Goal: Transaction & Acquisition: Purchase product/service

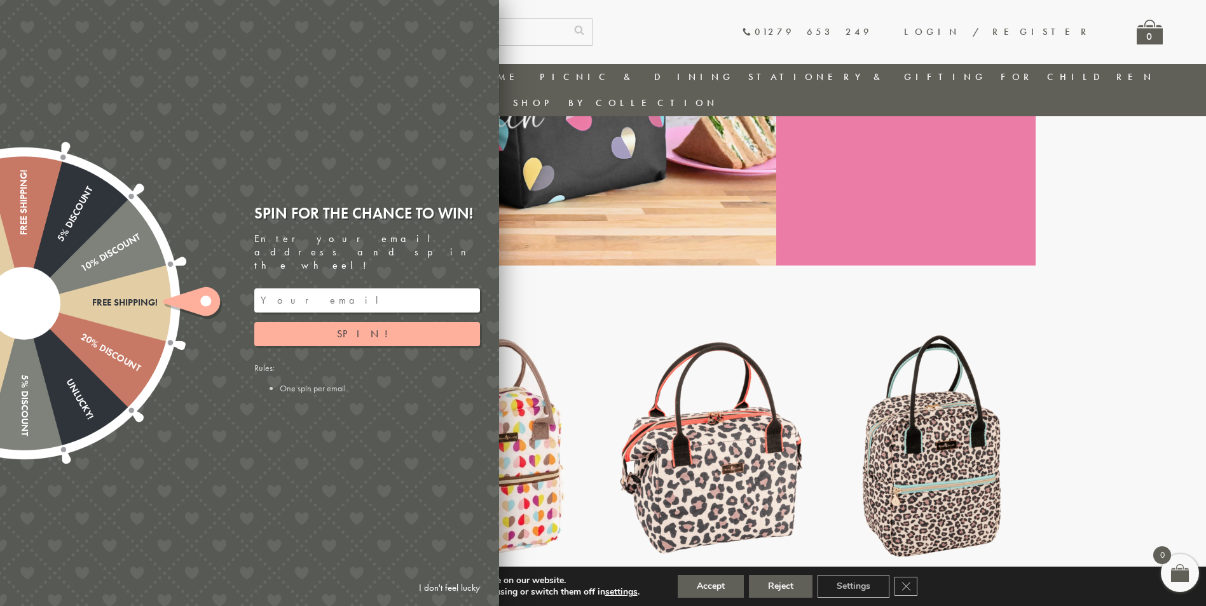
scroll to position [291, 0]
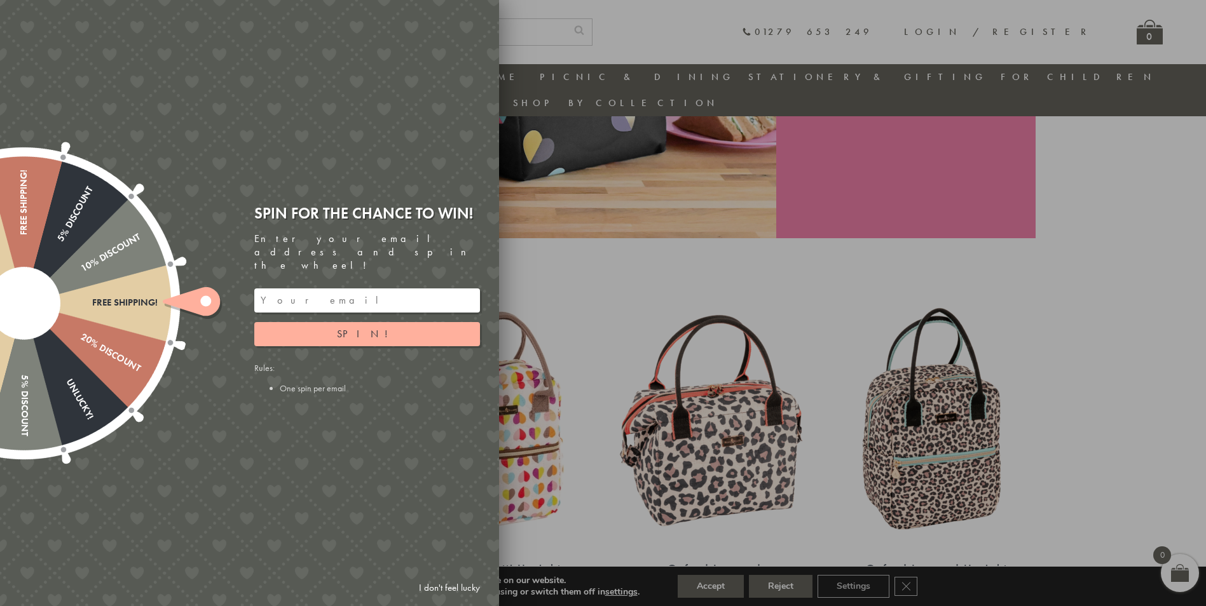
click at [336, 289] on input "email" at bounding box center [367, 301] width 226 height 24
click at [338, 331] on button "Spin!" at bounding box center [367, 334] width 226 height 24
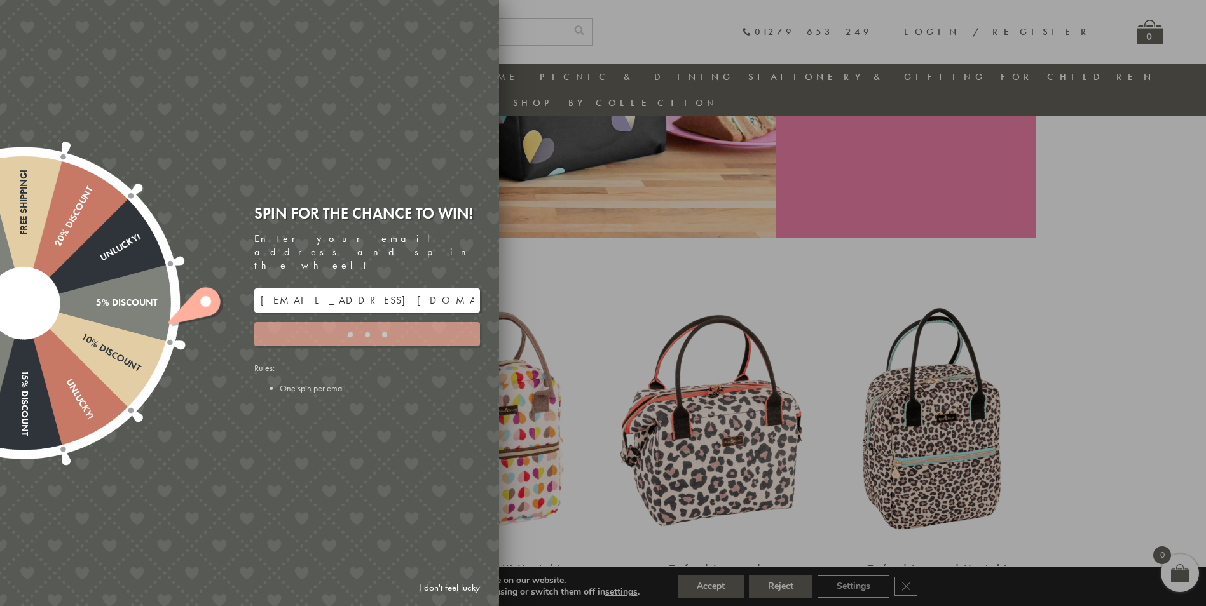
type input "886PH4TT"
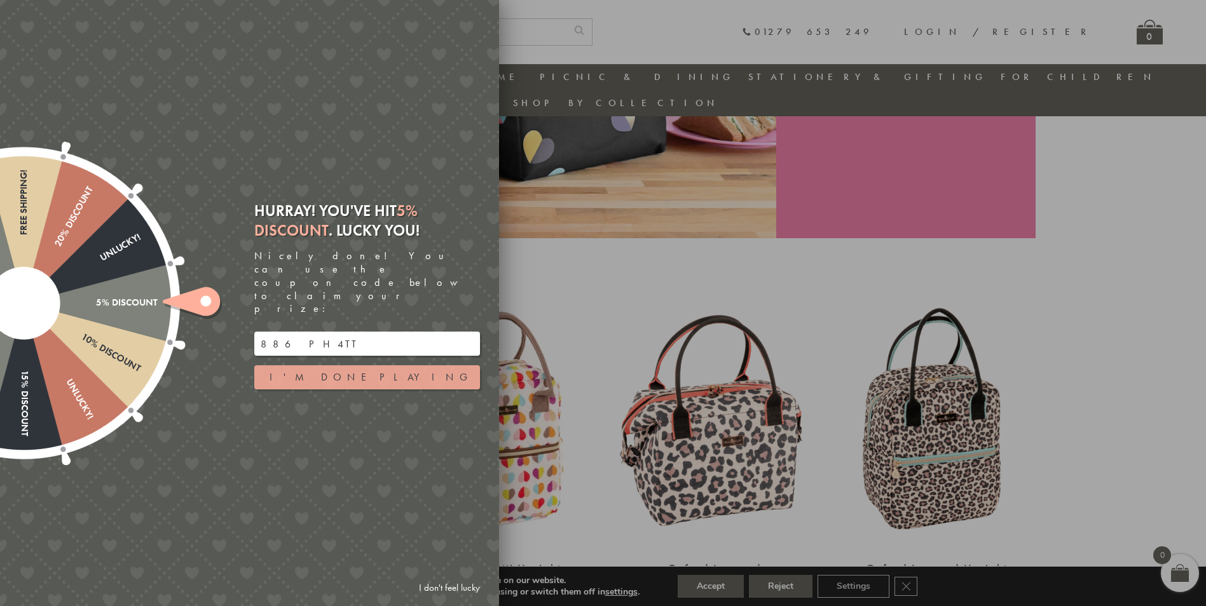
click at [400, 366] on button "I'm done playing" at bounding box center [367, 378] width 226 height 24
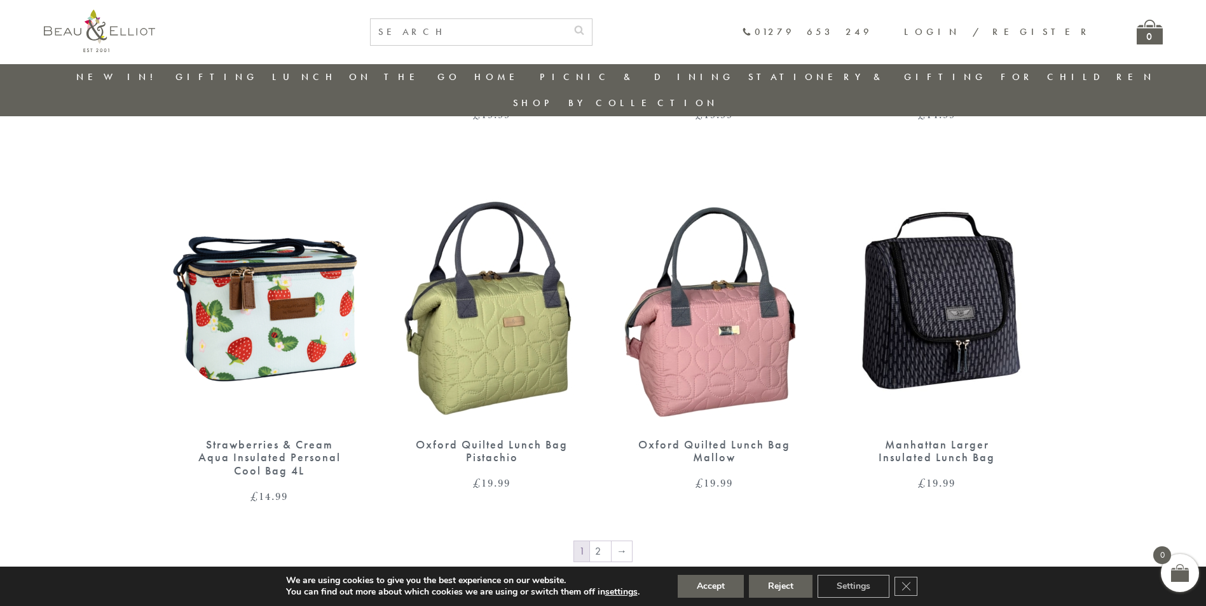
scroll to position [1944, 0]
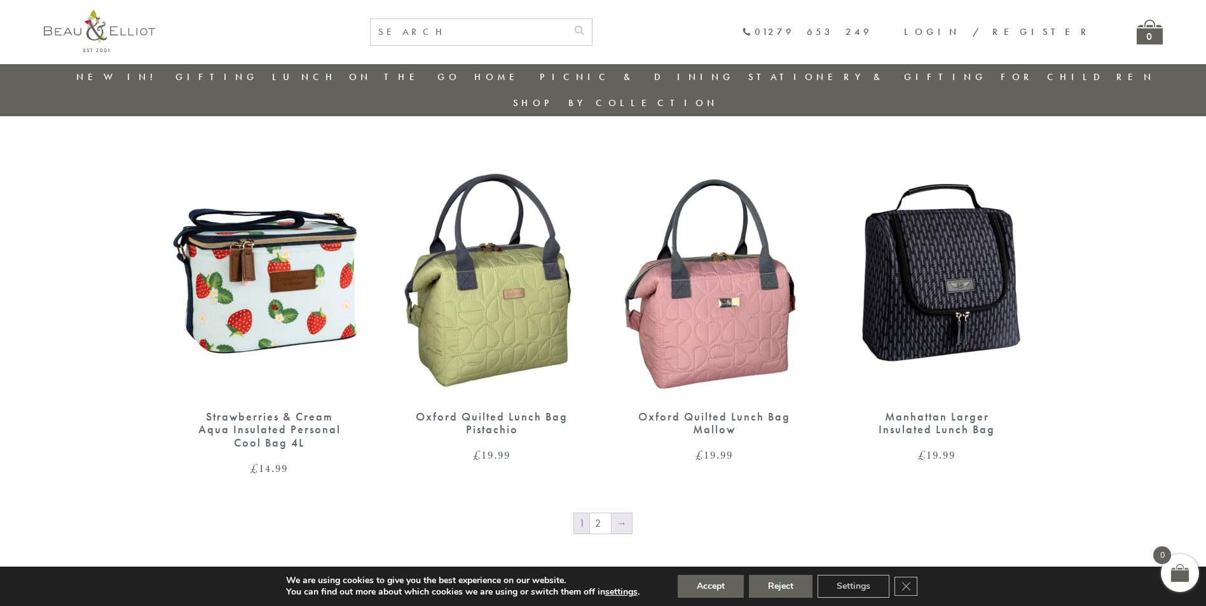
click at [626, 514] on link "→" at bounding box center [622, 524] width 20 height 20
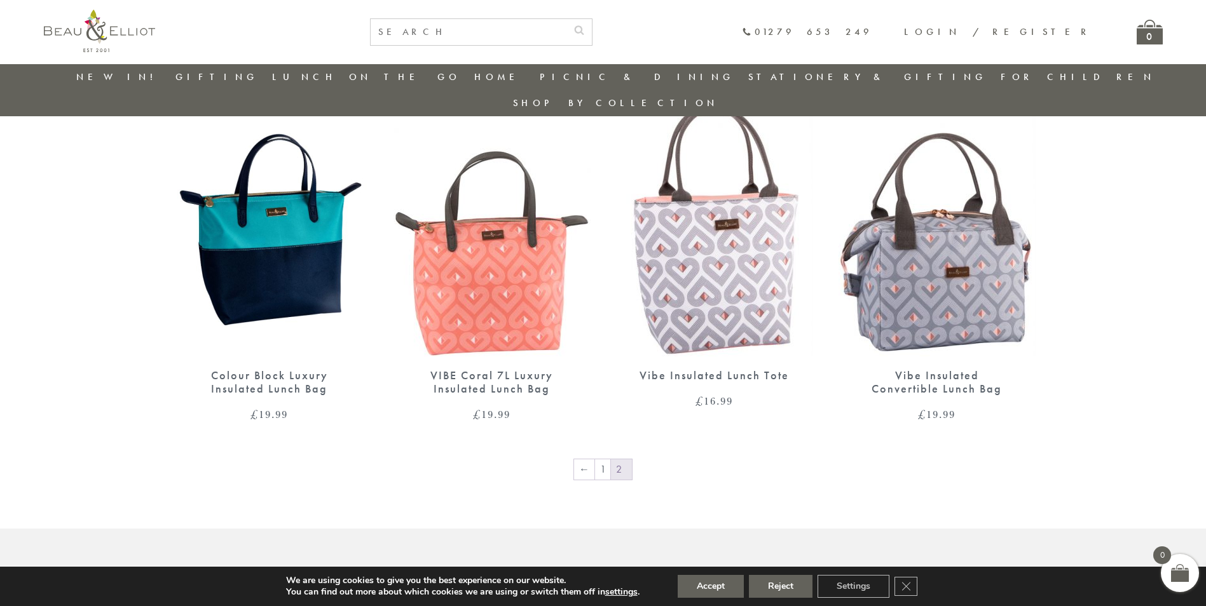
scroll to position [1690, 0]
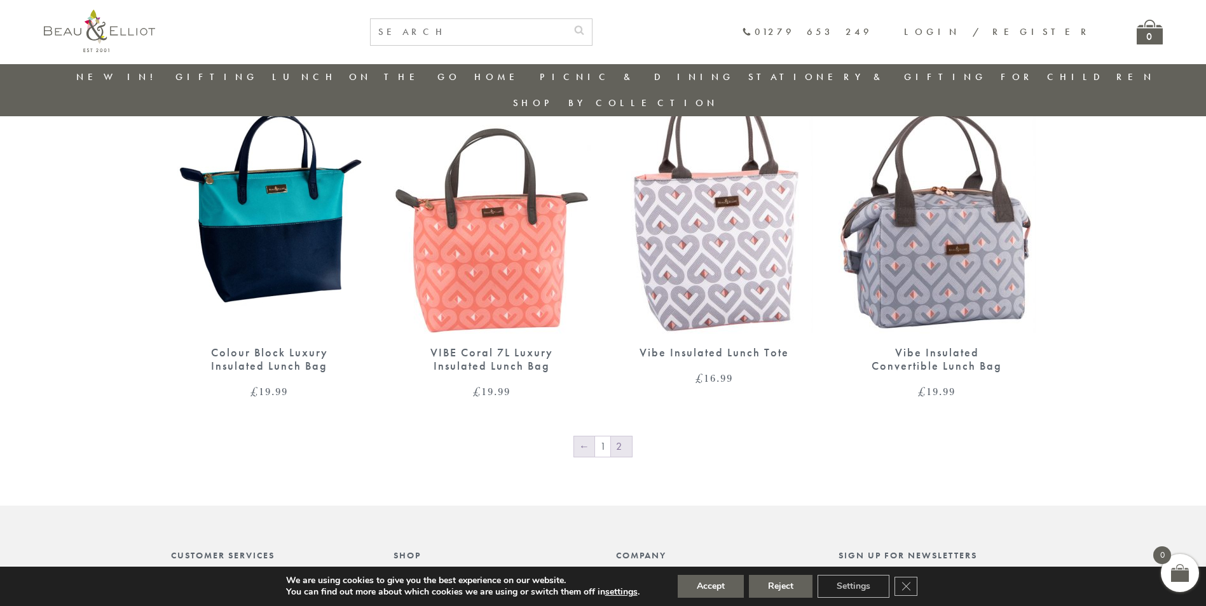
click at [593, 437] on link "←" at bounding box center [584, 447] width 20 height 20
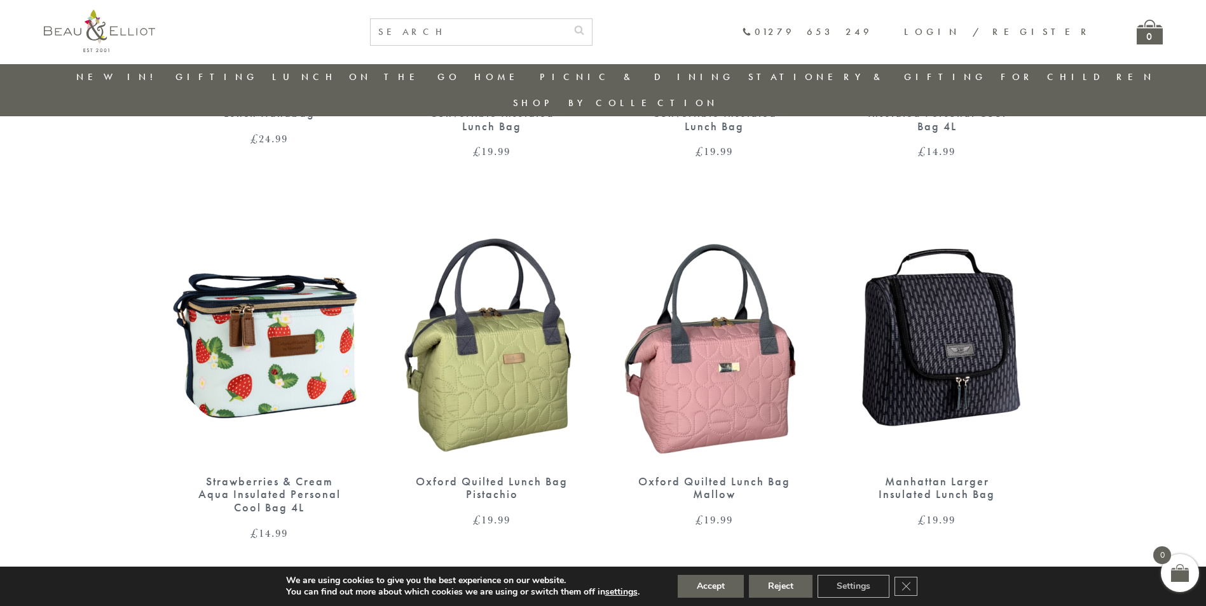
scroll to position [1944, 0]
